Goal: Task Accomplishment & Management: Manage account settings

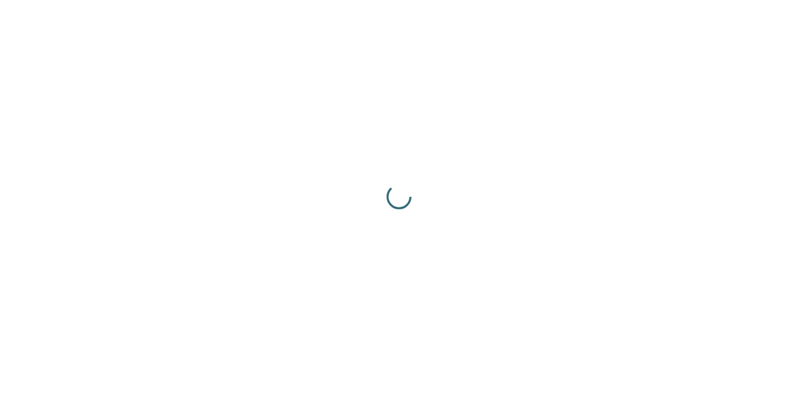
click at [717, 72] on div at bounding box center [399, 196] width 798 height 393
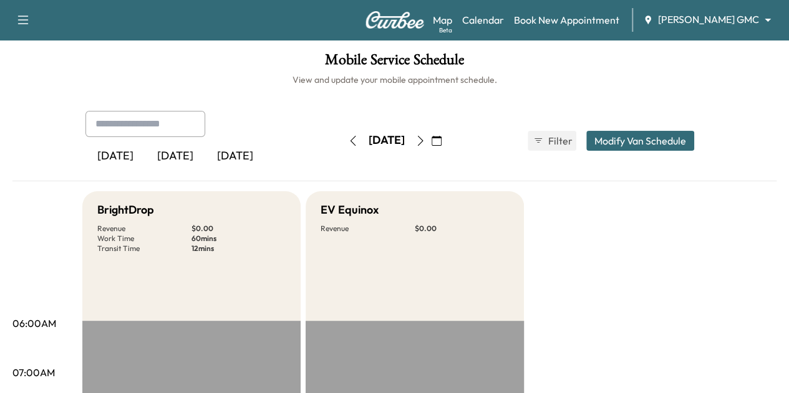
scroll to position [92, 0]
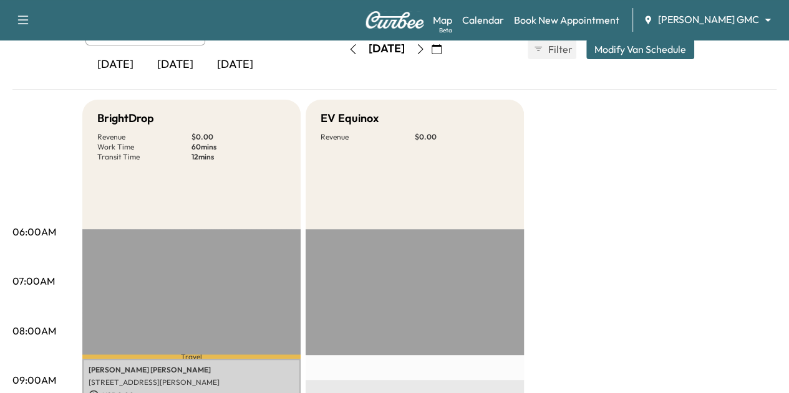
click at [441, 50] on icon "button" at bounding box center [437, 49] width 10 height 10
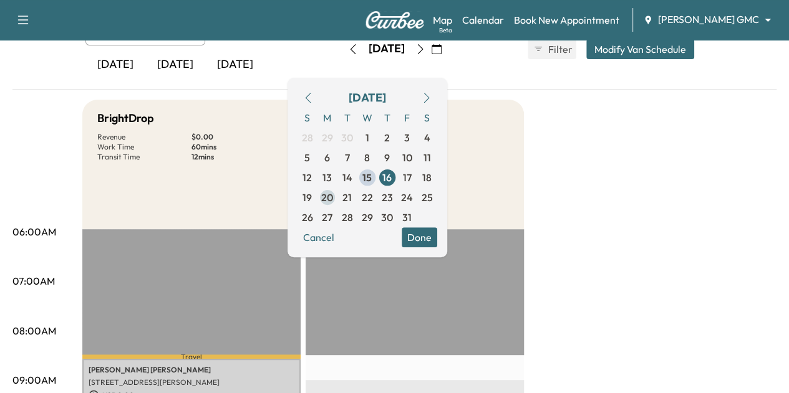
click at [333, 195] on span "20" at bounding box center [327, 197] width 12 height 15
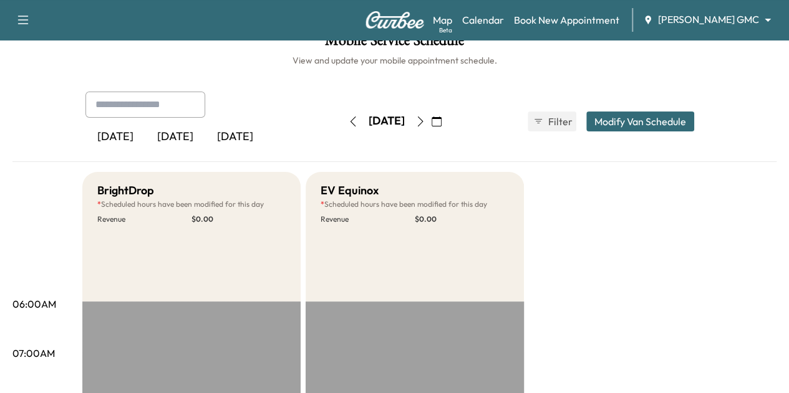
click at [423, 118] on icon "button" at bounding box center [420, 122] width 6 height 10
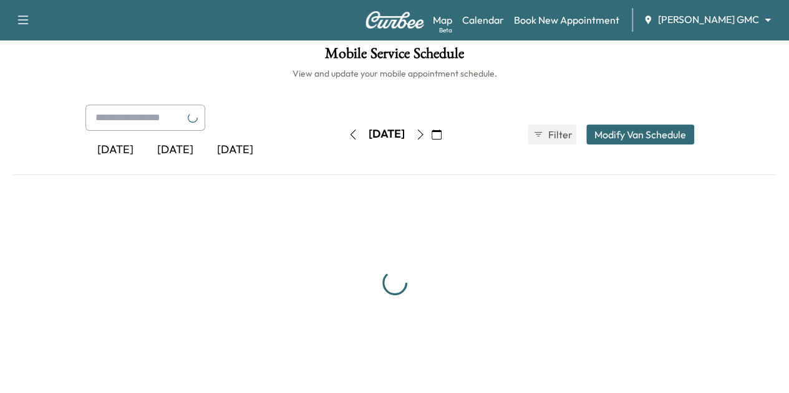
click at [425, 135] on icon "button" at bounding box center [420, 135] width 10 height 10
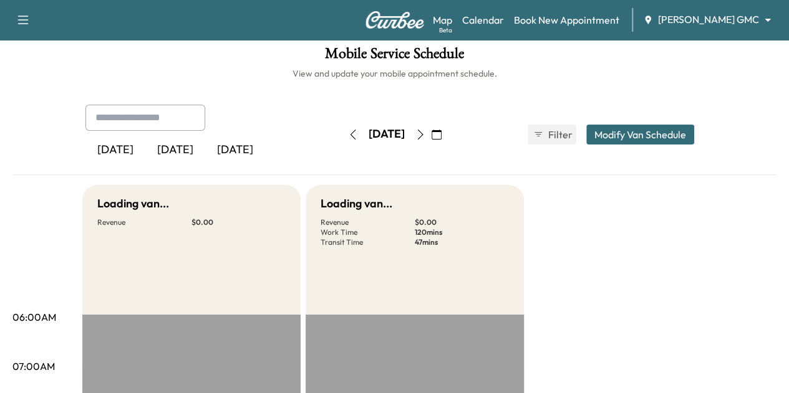
scroll to position [19, 0]
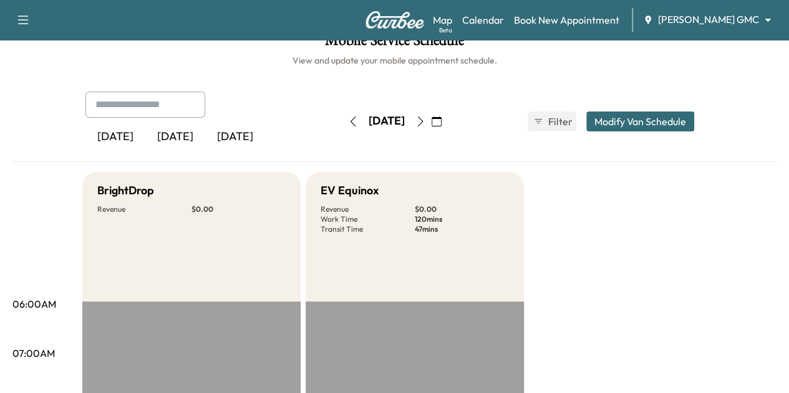
click at [342, 124] on button "button" at bounding box center [352, 122] width 21 height 20
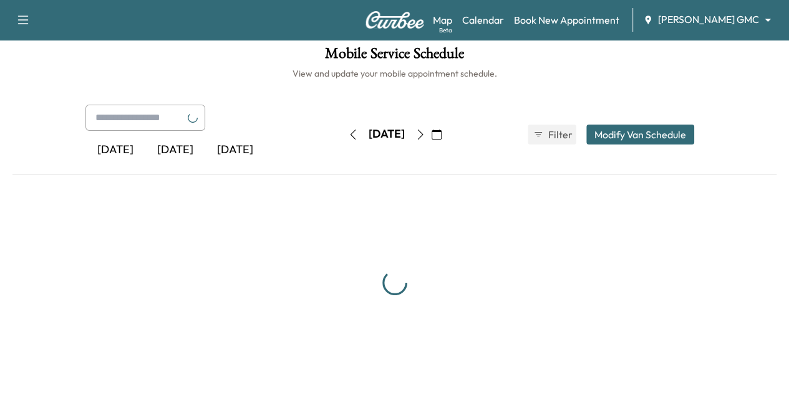
scroll to position [19, 0]
